Goal: Task Accomplishment & Management: Complete application form

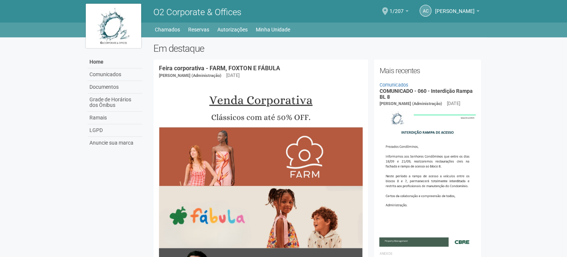
click at [388, 11] on span at bounding box center [385, 11] width 6 height 8
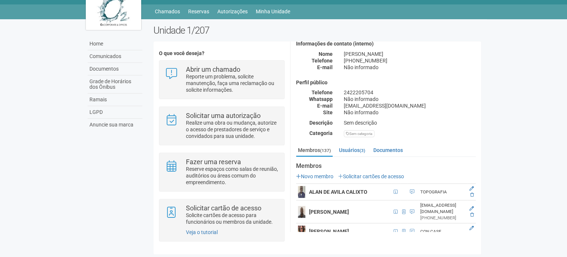
scroll to position [74, 0]
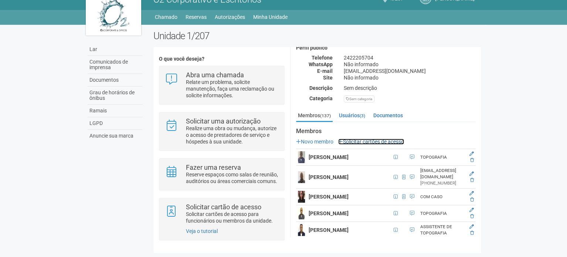
click at [390, 139] on font "Solicitar cartões de acesso" at bounding box center [373, 142] width 61 height 6
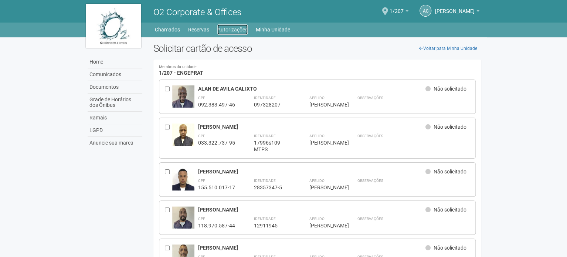
click at [245, 34] on link "Autorizações" at bounding box center [232, 29] width 30 height 10
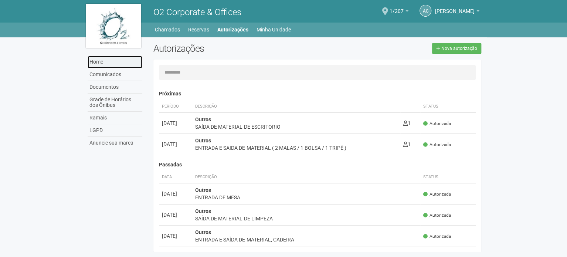
click at [98, 62] on link "Home" at bounding box center [115, 62] width 55 height 13
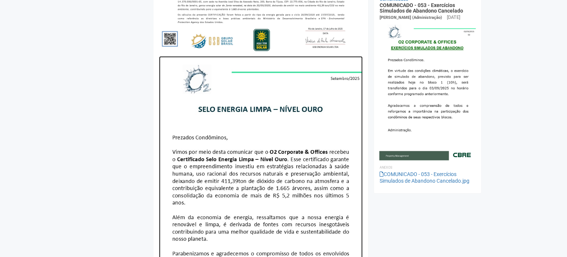
scroll to position [850, 0]
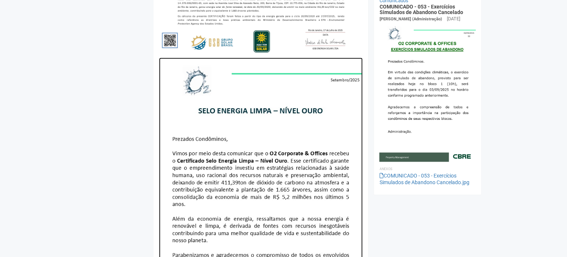
drag, startPoint x: 265, startPoint y: 87, endPoint x: 203, endPoint y: 190, distance: 120.4
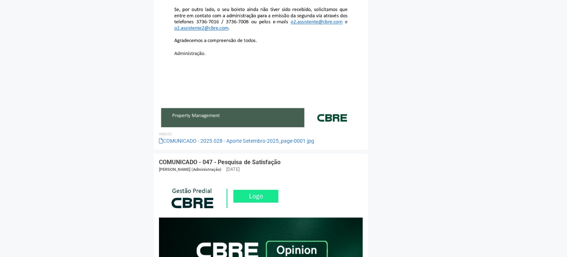
scroll to position [1442, 0]
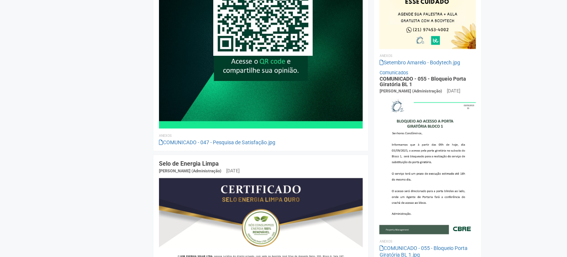
scroll to position [0, 0]
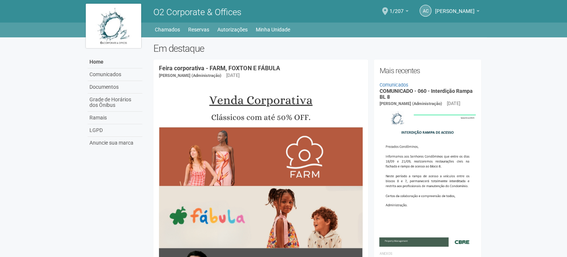
drag, startPoint x: 445, startPoint y: 190, endPoint x: 308, endPoint y: 35, distance: 207.2
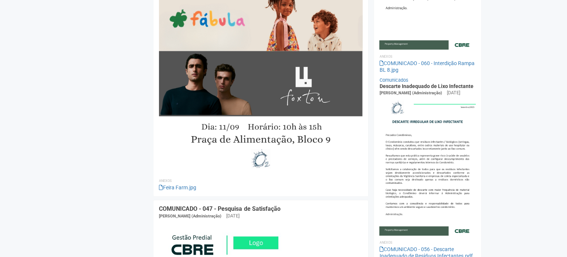
scroll to position [111, 0]
